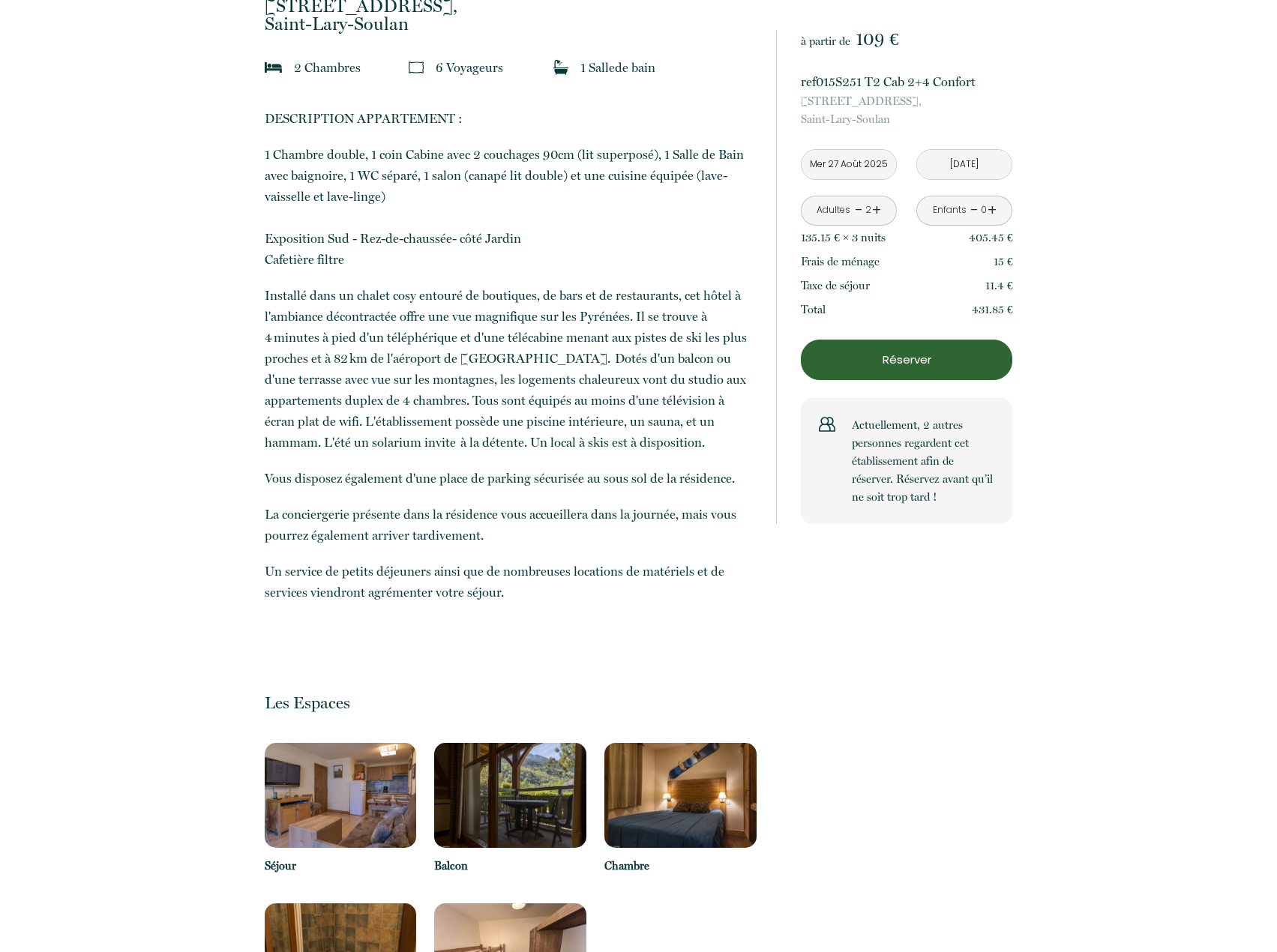
scroll to position [749, 0]
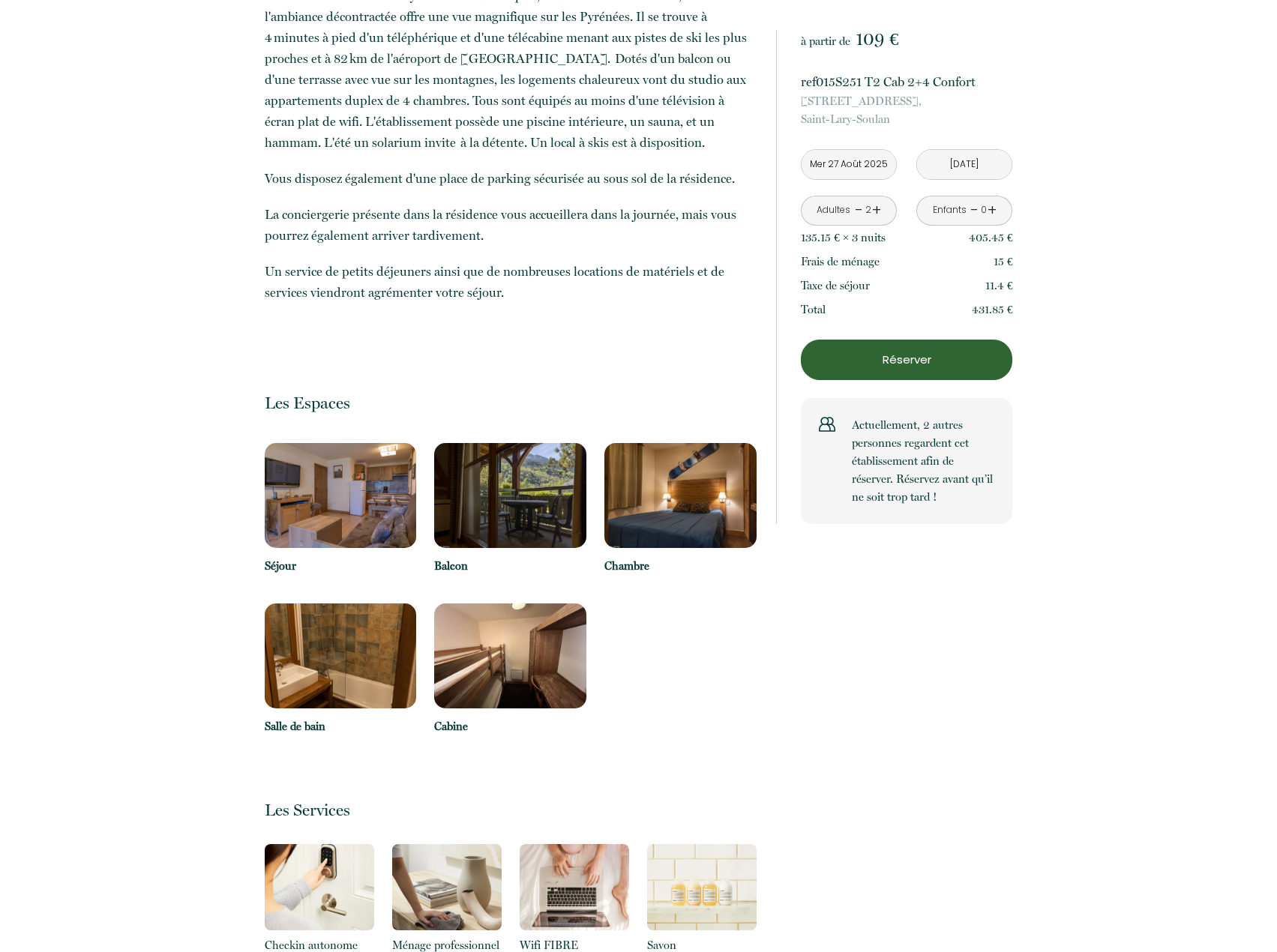
click at [324, 494] on img at bounding box center [341, 495] width 152 height 105
click at [492, 496] on img at bounding box center [510, 495] width 152 height 105
click at [664, 507] on img at bounding box center [680, 495] width 152 height 105
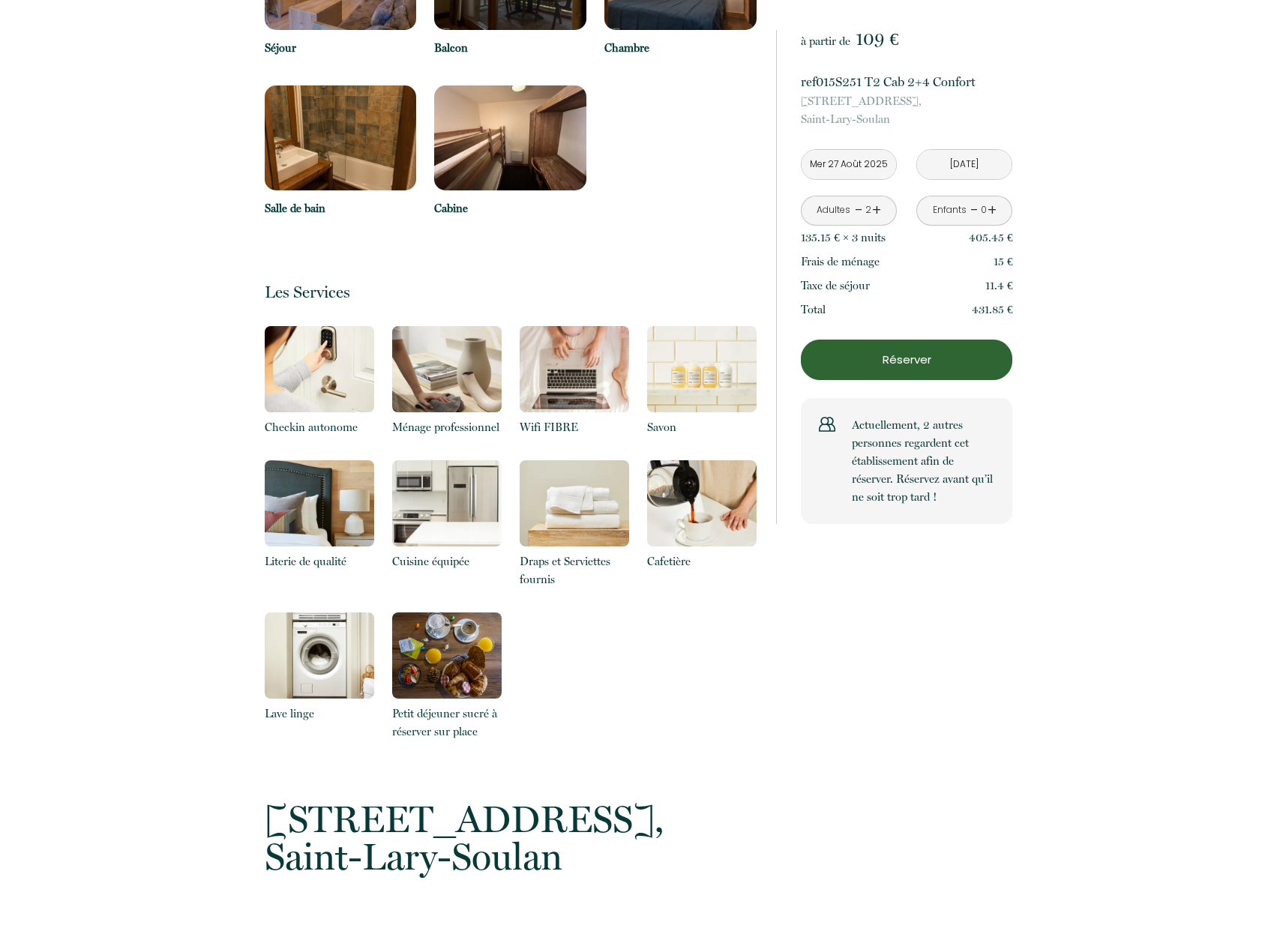
scroll to position [1049, 0]
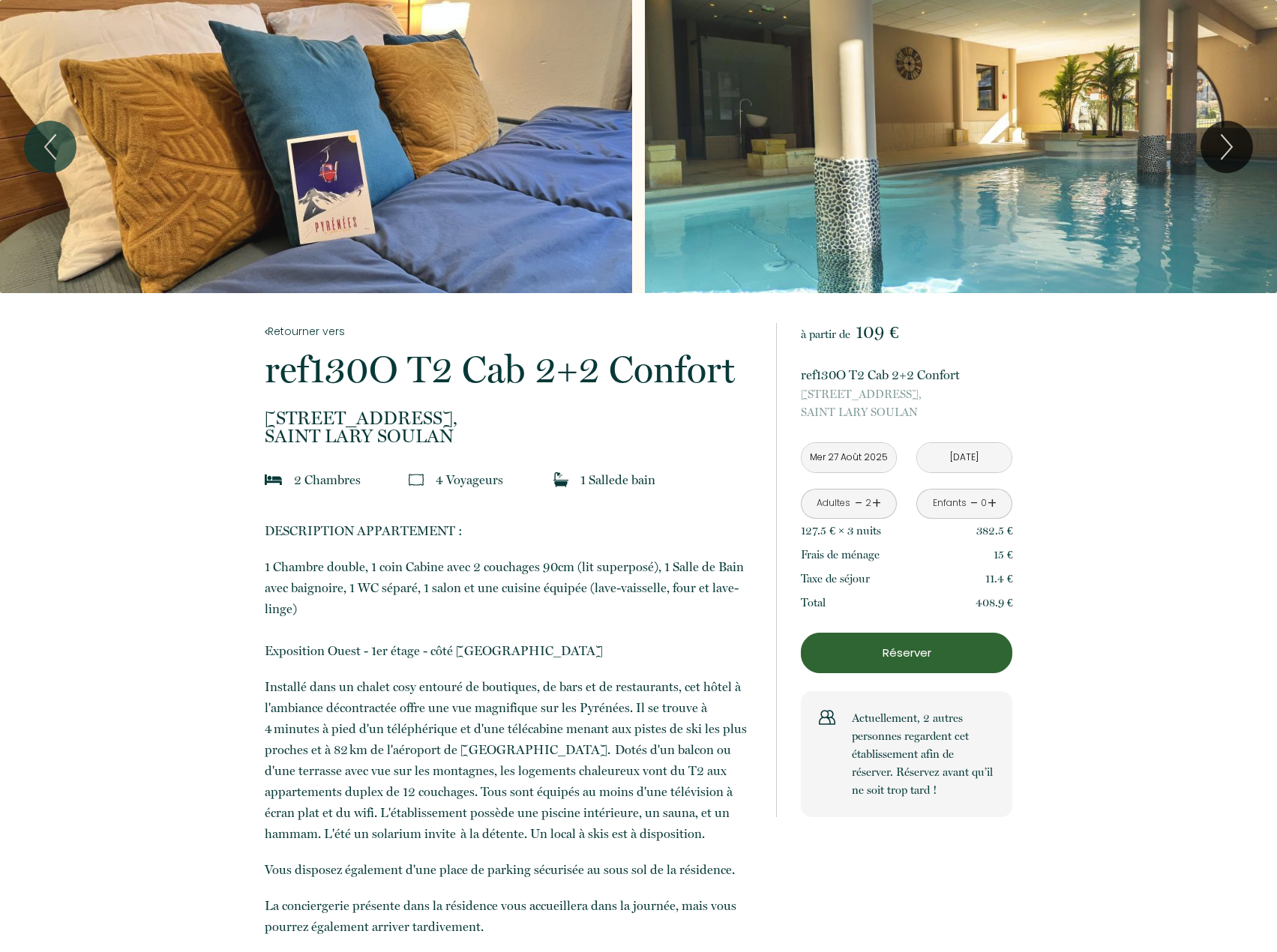
click at [904, 652] on p "Réserver" at bounding box center [906, 652] width 201 height 18
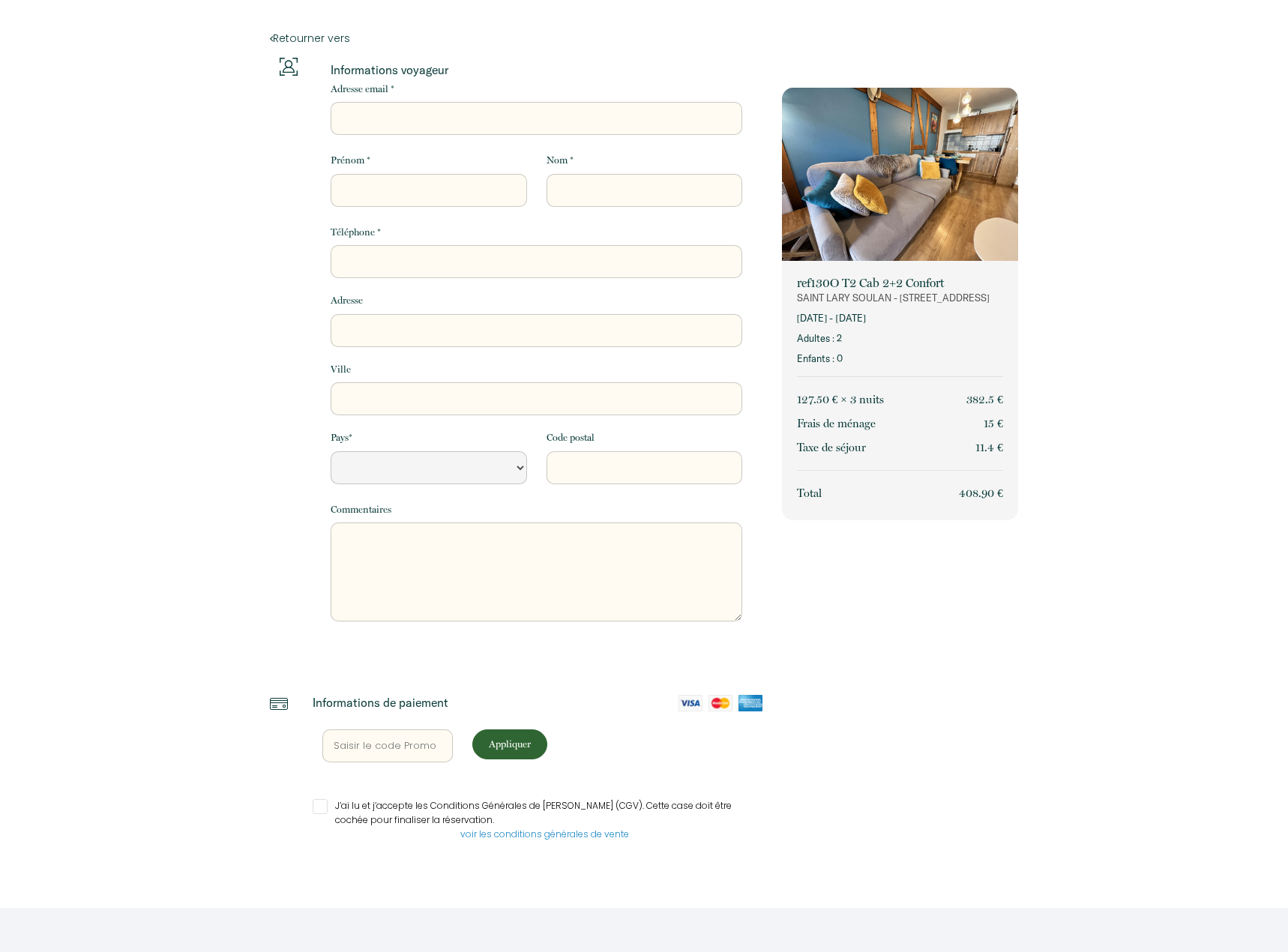
select select "Default select example"
